Goal: Share content

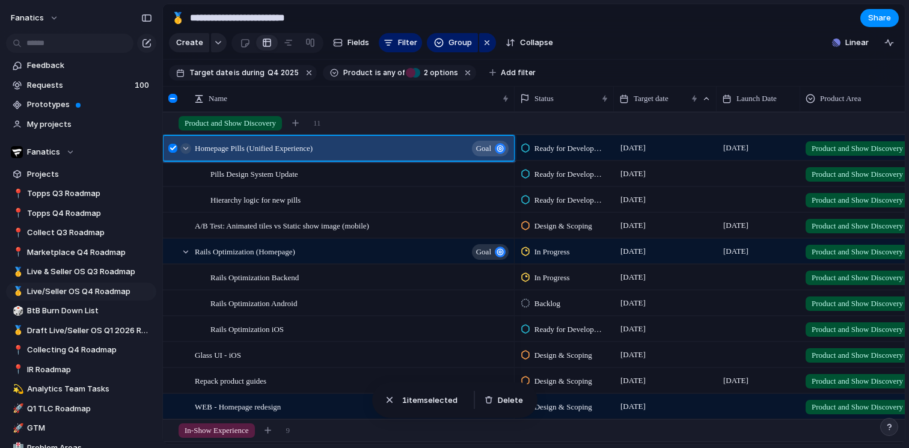
click at [187, 148] on div at bounding box center [185, 148] width 11 height 11
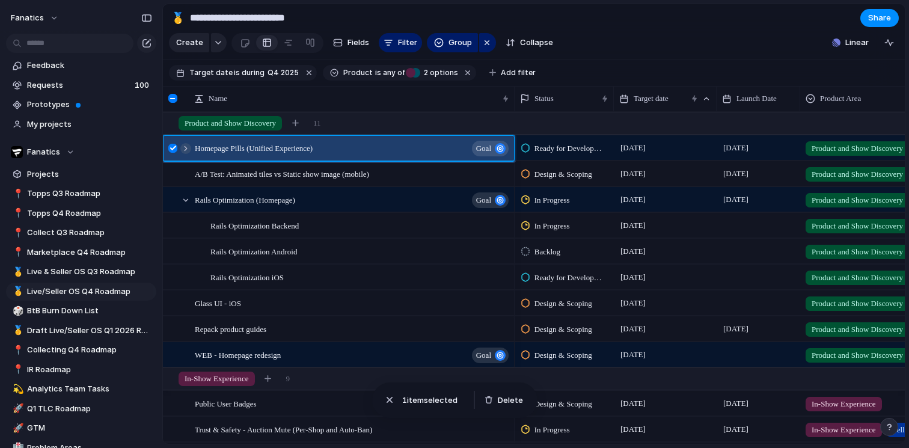
click at [187, 148] on div at bounding box center [185, 148] width 11 height 11
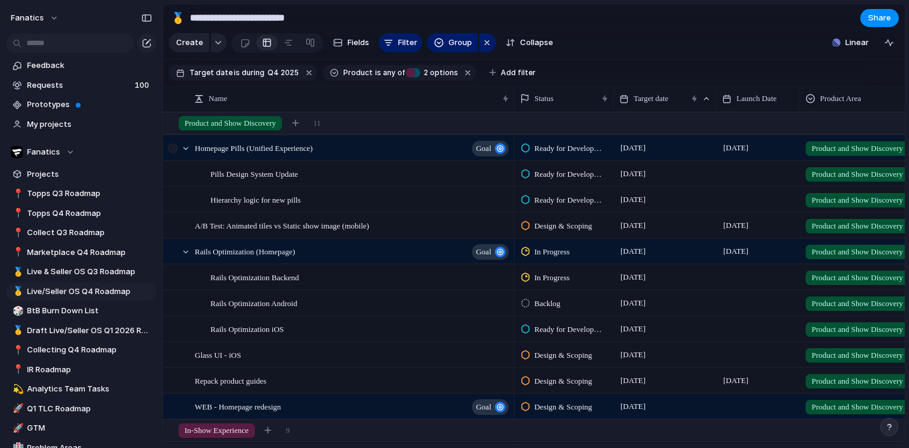
click at [175, 150] on div at bounding box center [172, 148] width 9 height 9
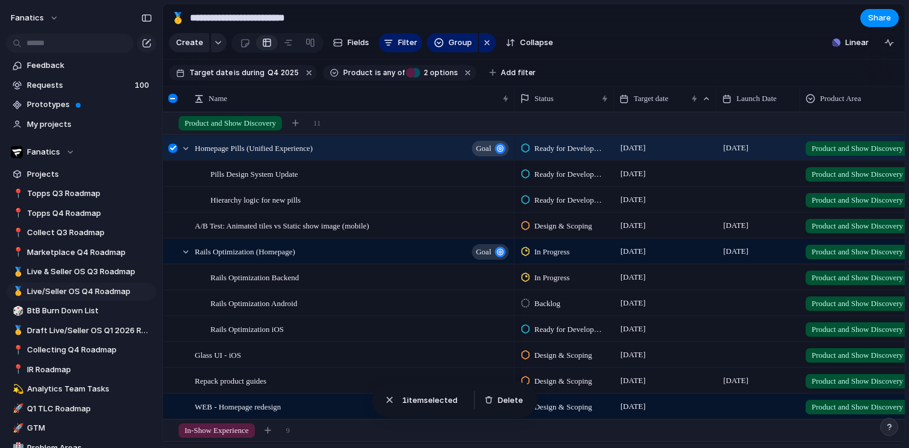
click at [175, 150] on div at bounding box center [172, 148] width 9 height 9
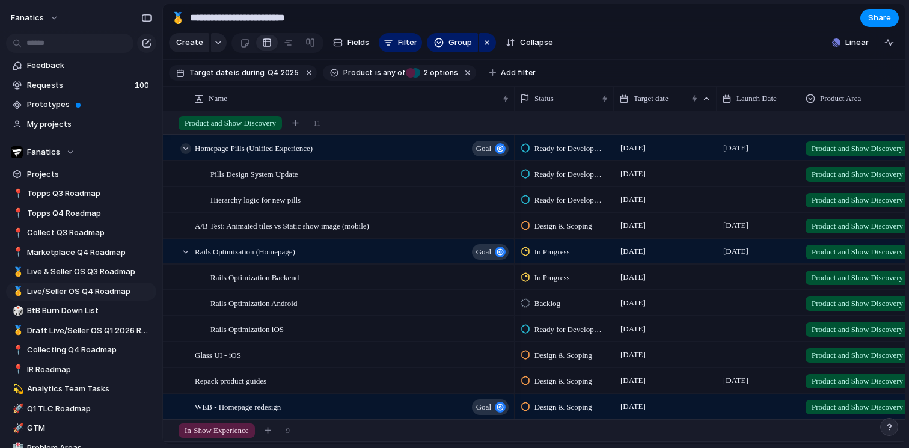
click at [183, 148] on div at bounding box center [185, 148] width 11 height 11
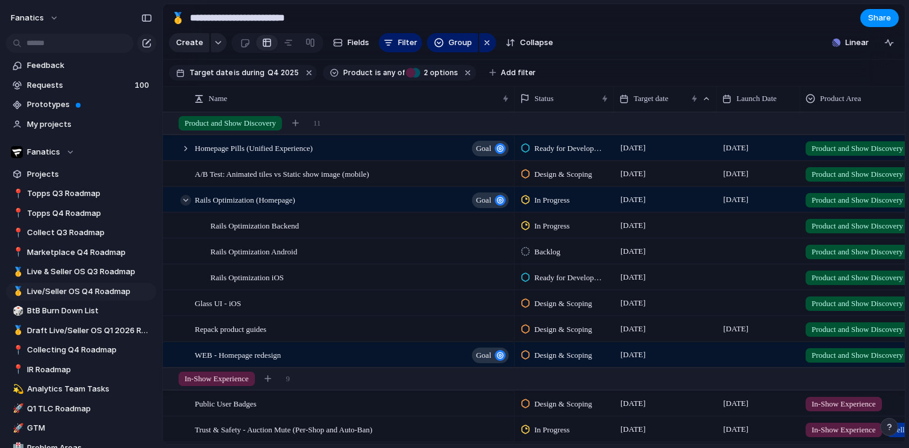
click at [185, 201] on div at bounding box center [185, 200] width 11 height 11
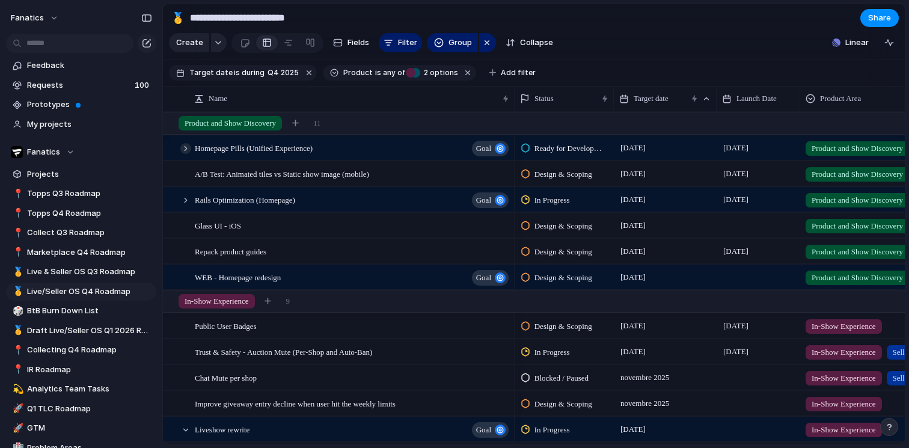
click at [188, 144] on div at bounding box center [185, 148] width 11 height 11
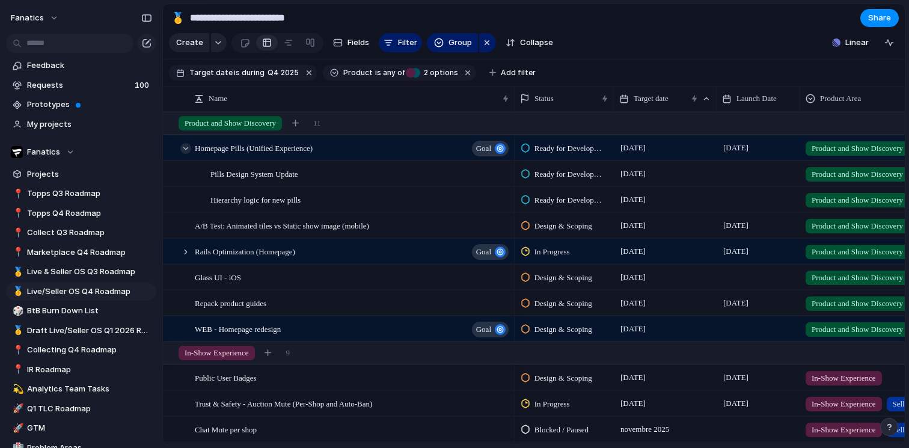
click at [188, 144] on div at bounding box center [185, 148] width 11 height 11
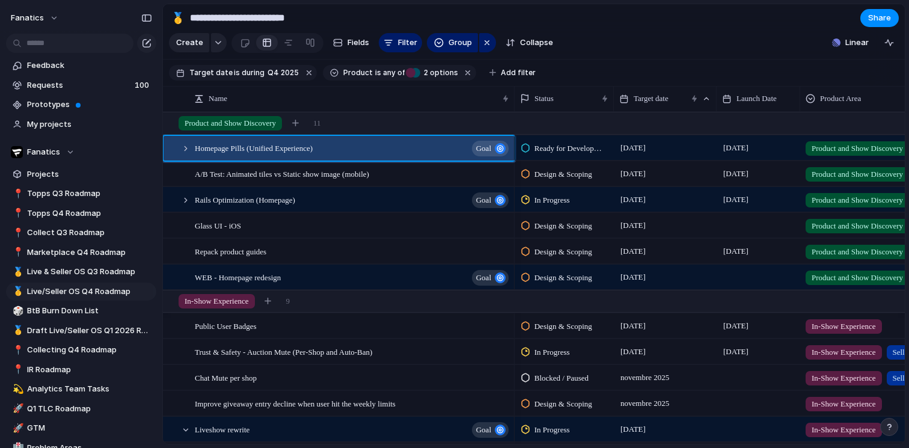
click at [610, 10] on section "**********" at bounding box center [534, 17] width 742 height 27
